Goal: Information Seeking & Learning: Learn about a topic

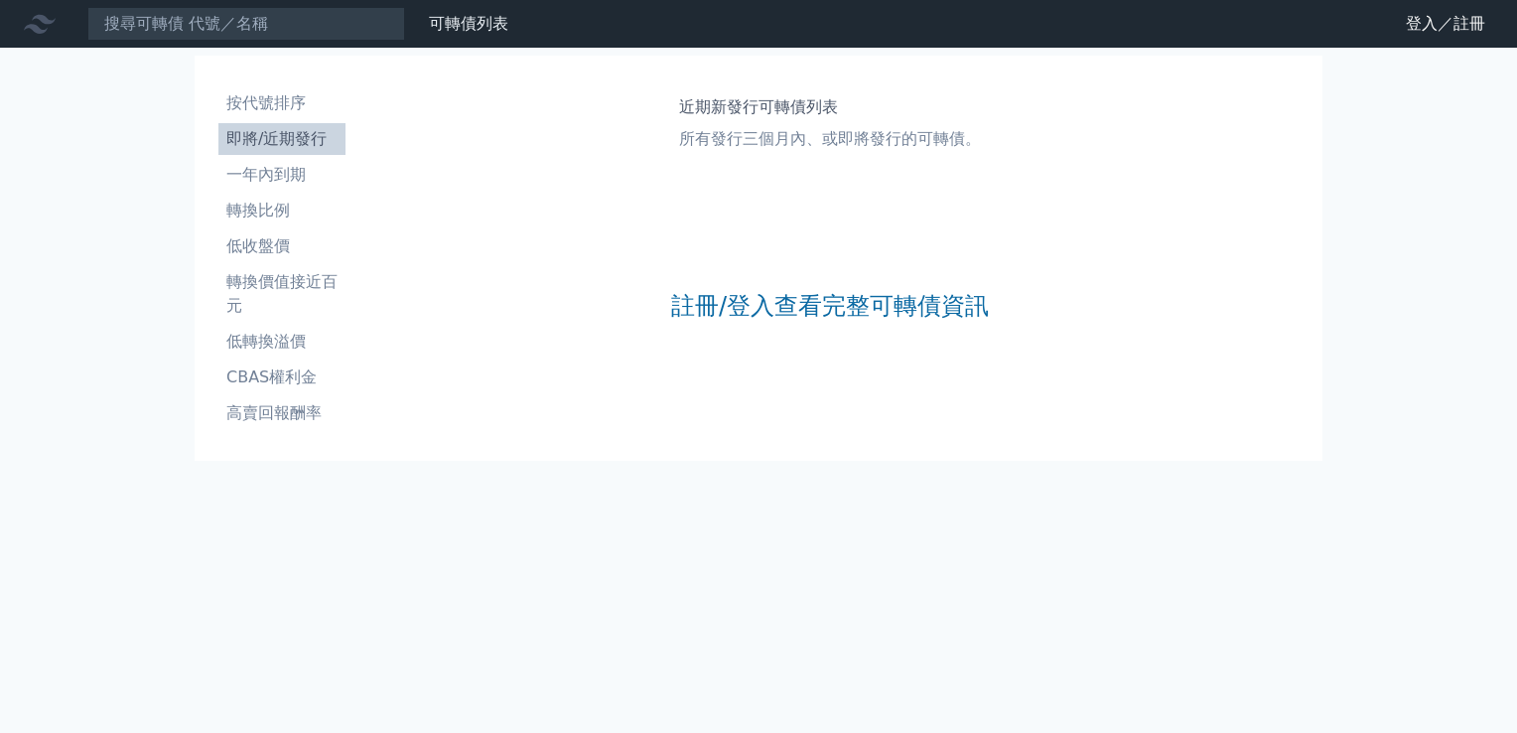
click at [282, 141] on li "即將/近期發行" at bounding box center [281, 139] width 127 height 24
click at [278, 107] on li "按代號排序" at bounding box center [281, 103] width 127 height 24
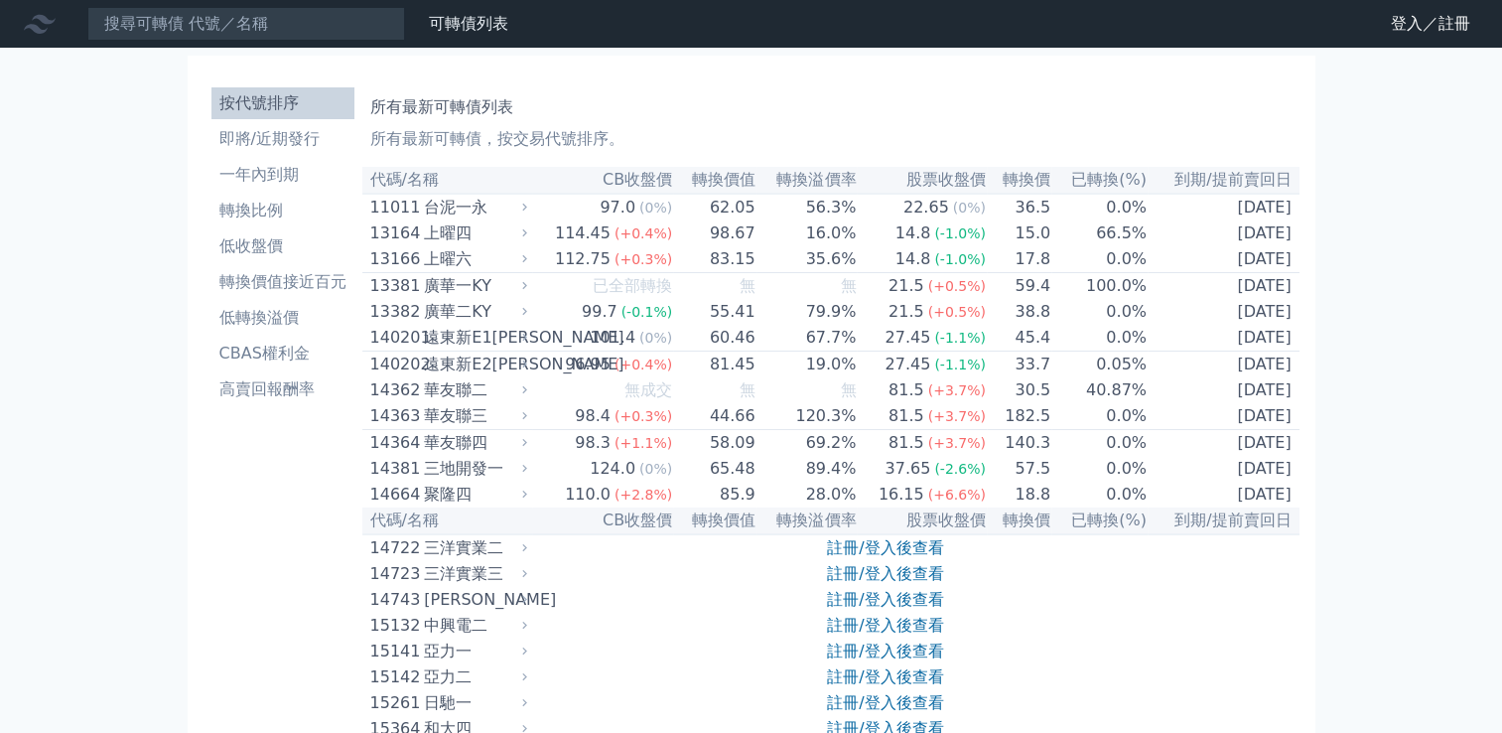
click at [279, 149] on li "即將/近期發行" at bounding box center [282, 139] width 143 height 24
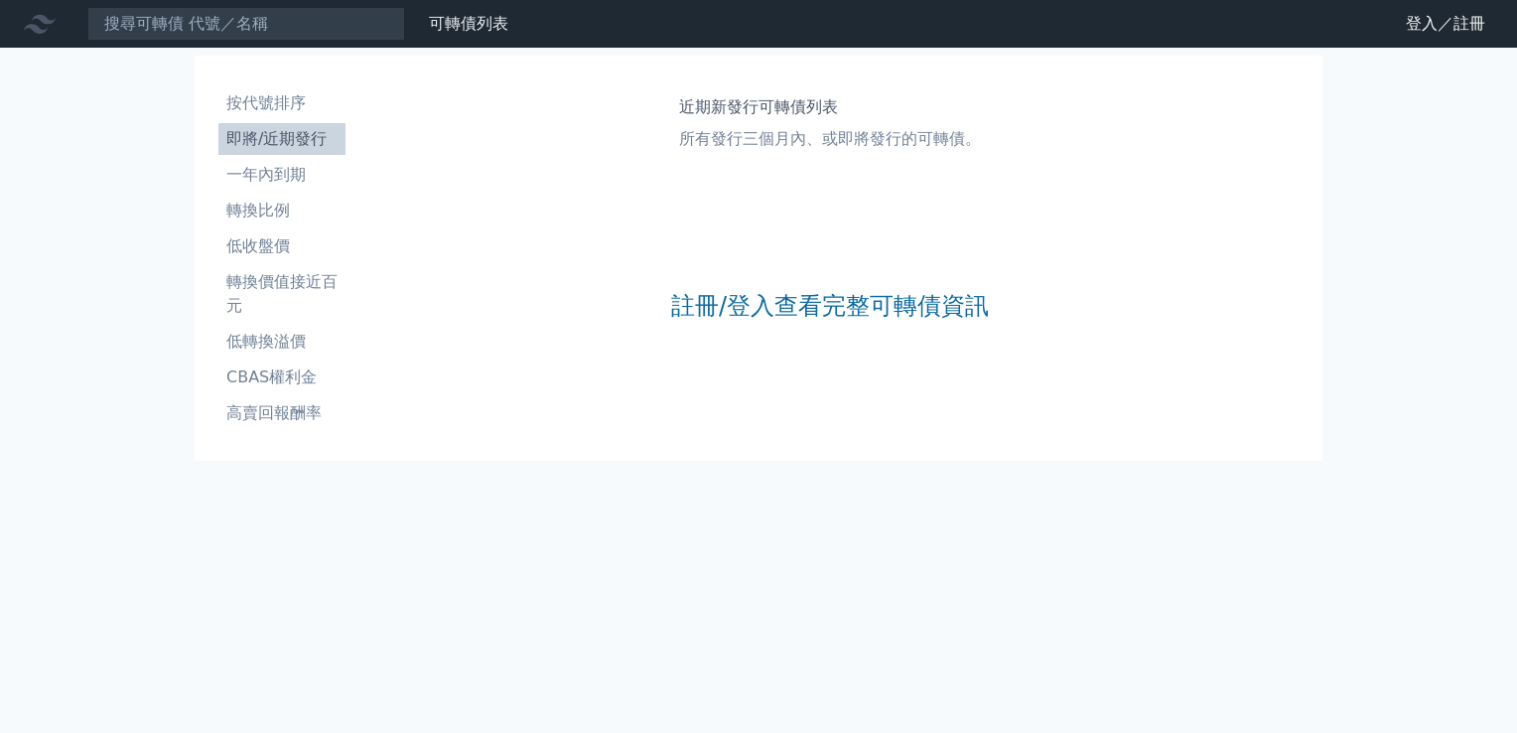
click at [853, 283] on div "註冊/登入查看完整可轉債資訊" at bounding box center [830, 306] width 318 height 262
click at [850, 304] on link "註冊/登入查看完整可轉債資訊" at bounding box center [830, 306] width 318 height 32
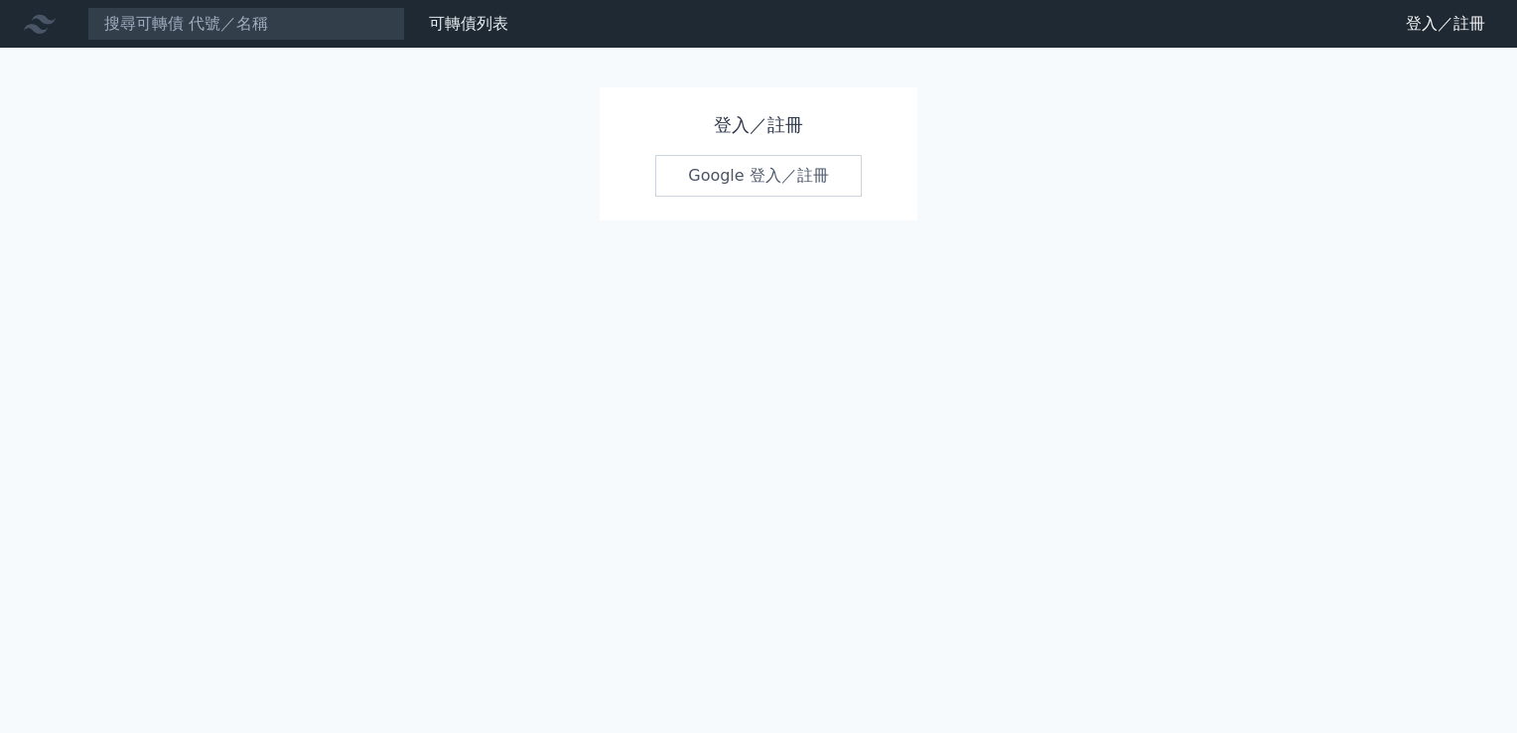
click at [776, 189] on link "Google 登入／註冊" at bounding box center [758, 176] width 207 height 42
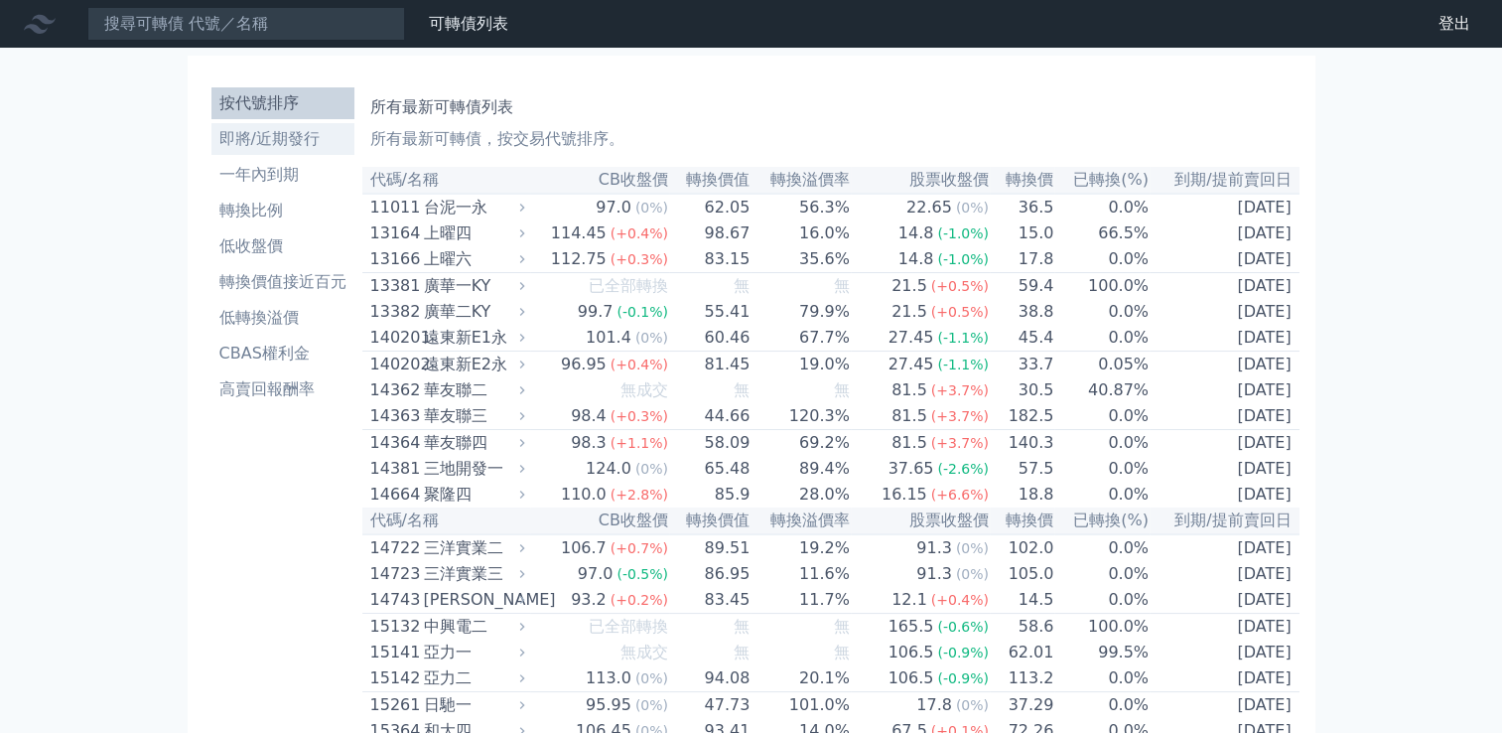
click at [287, 133] on li "即將/近期發行" at bounding box center [282, 139] width 143 height 24
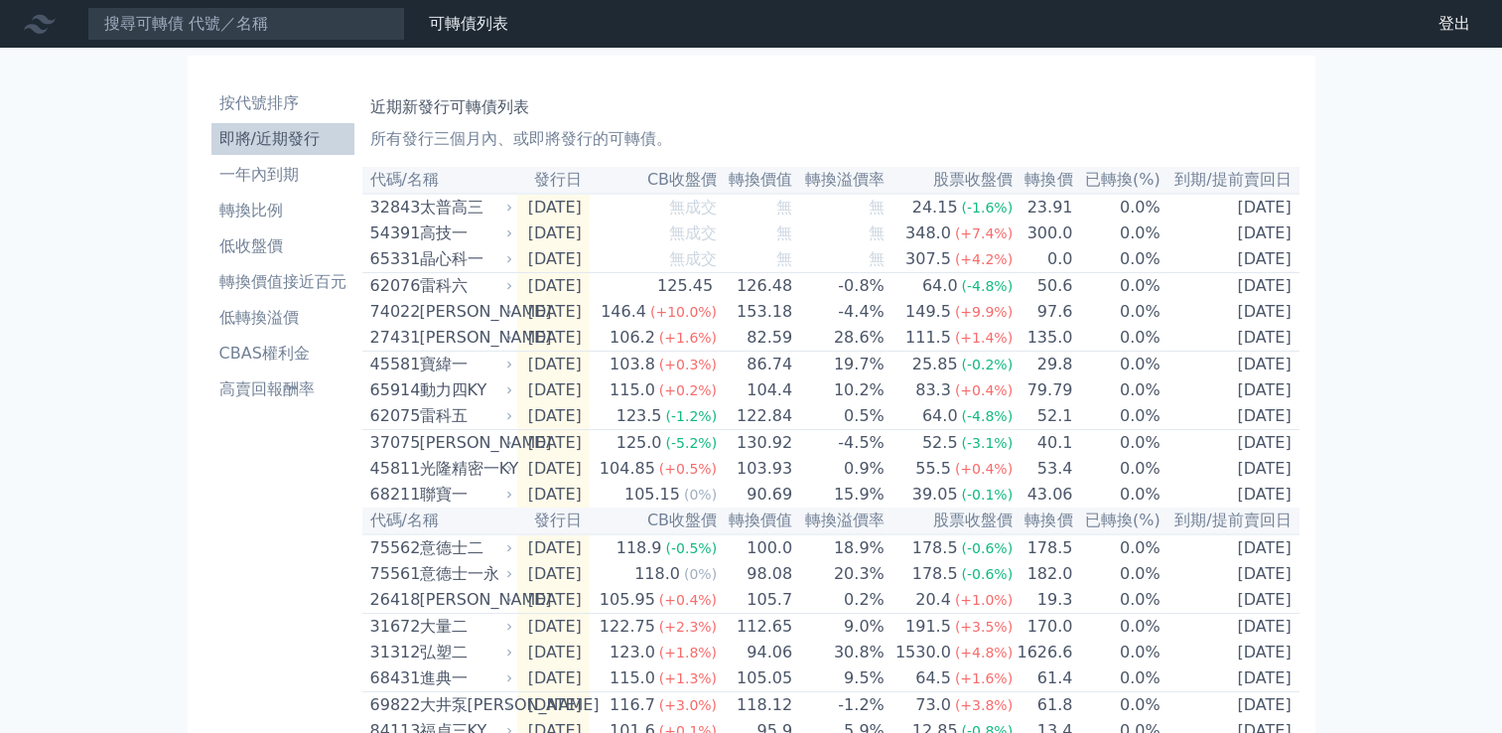
click at [1337, 352] on div "可轉債列表 財務數據 可轉債列表 財務數據 登出 登出 按代號排序 即將/近期發行 一年內到期 轉換比例 低收盤價 轉換價值接近百元 低轉換溢價" at bounding box center [751, 702] width 1502 height 1404
click at [253, 179] on li "一年內到期" at bounding box center [282, 175] width 143 height 24
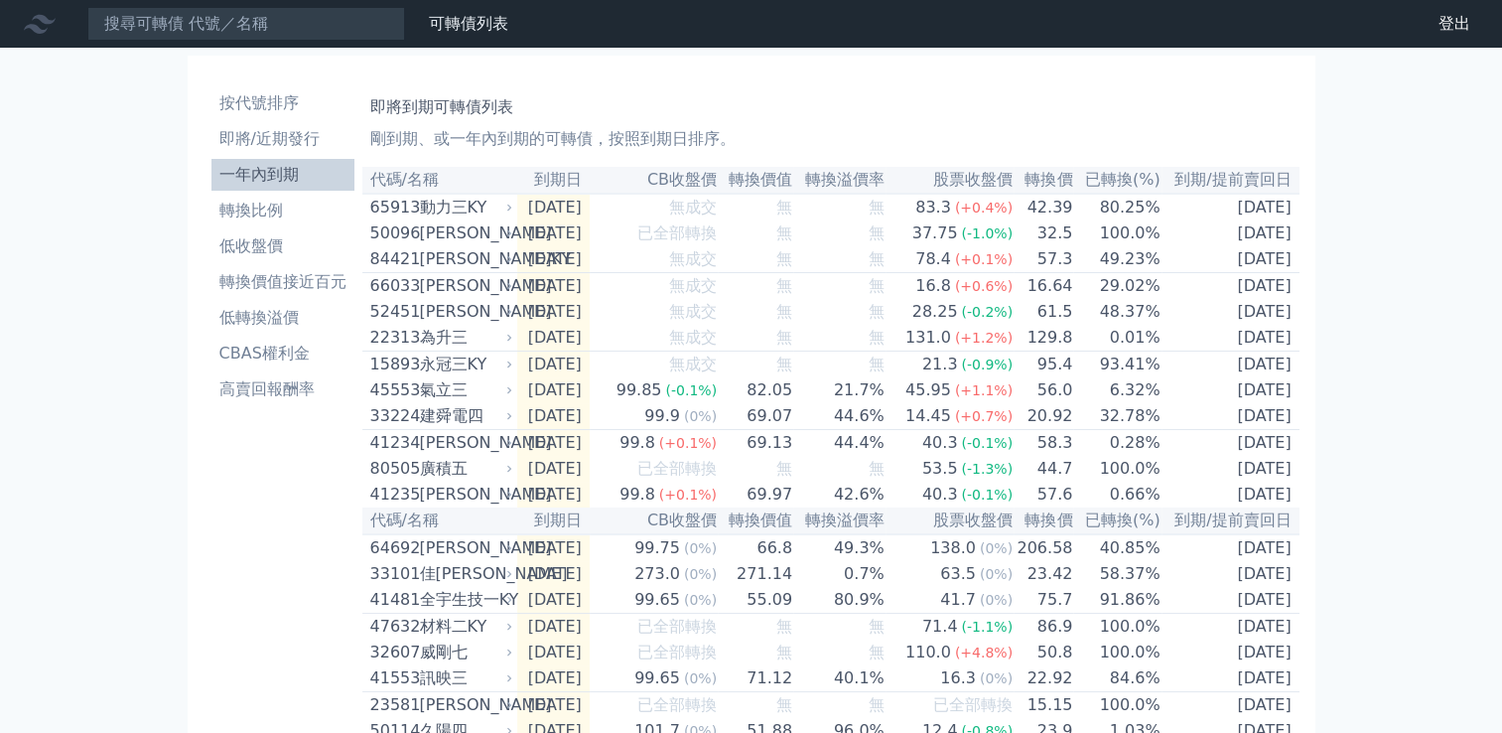
click at [575, 184] on th "到期日" at bounding box center [553, 180] width 72 height 27
click at [635, 145] on p "剛到期、或一年內到期的可轉債，按照到期日排序。" at bounding box center [830, 139] width 921 height 24
